Goal: Task Accomplishment & Management: Use online tool/utility

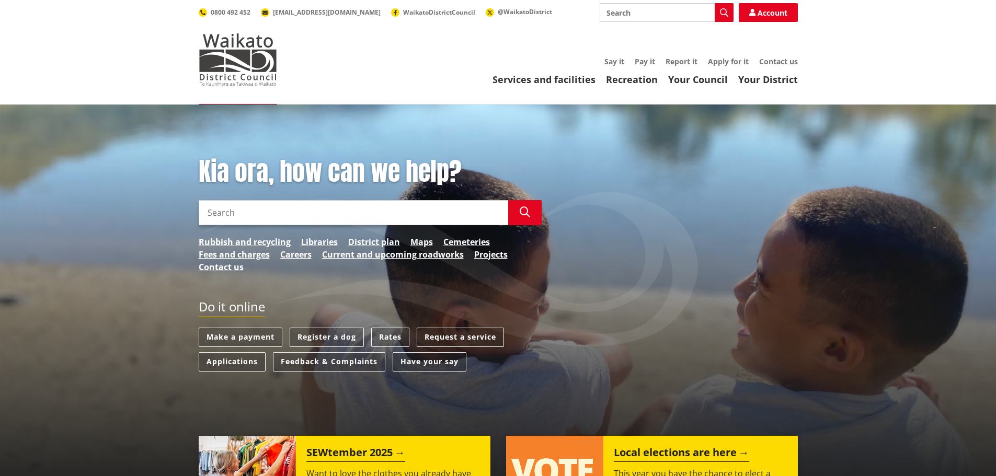
click at [641, 67] on div "Services and facilities Recreation Your Council Your District Say it Pay it Rep…" at bounding box center [548, 71] width 500 height 28
click at [641, 61] on link "Pay it" at bounding box center [644, 61] width 20 height 10
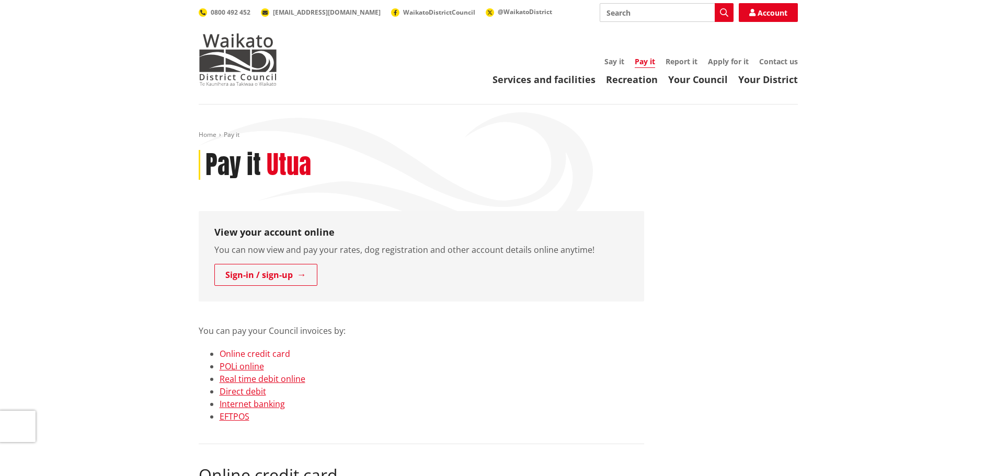
click at [237, 355] on link "Online credit card" at bounding box center [254, 353] width 71 height 11
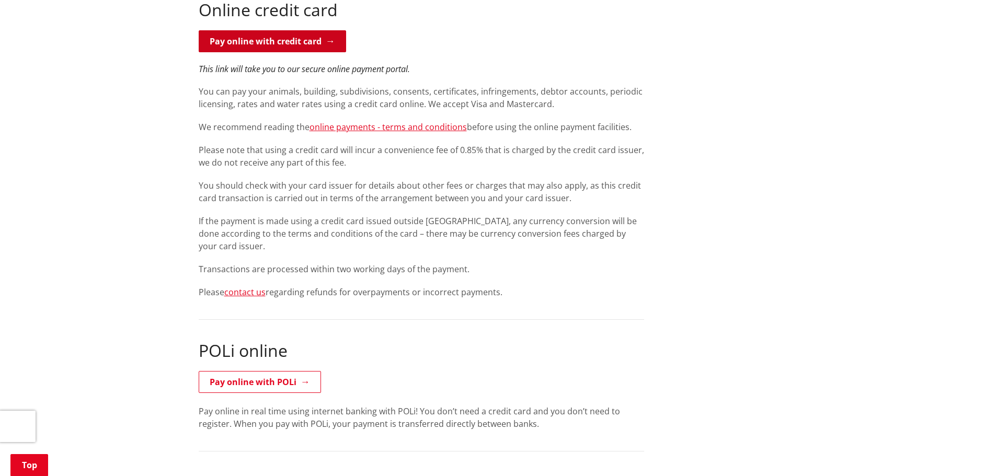
click at [271, 47] on link "Pay online with credit card" at bounding box center [272, 41] width 147 height 22
